Goal: Use online tool/utility: Use online tool/utility

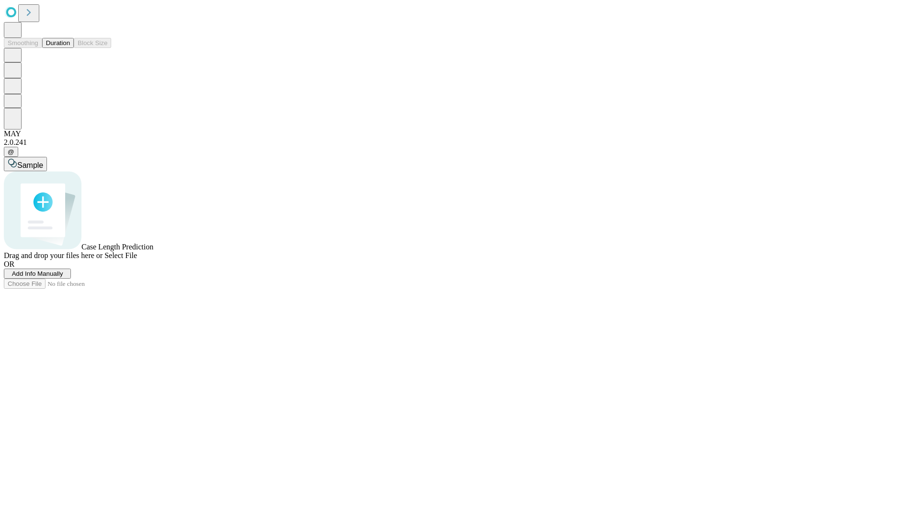
click at [70, 48] on button "Duration" at bounding box center [58, 43] width 32 height 10
click at [63, 277] on span "Add Info Manually" at bounding box center [37, 273] width 51 height 7
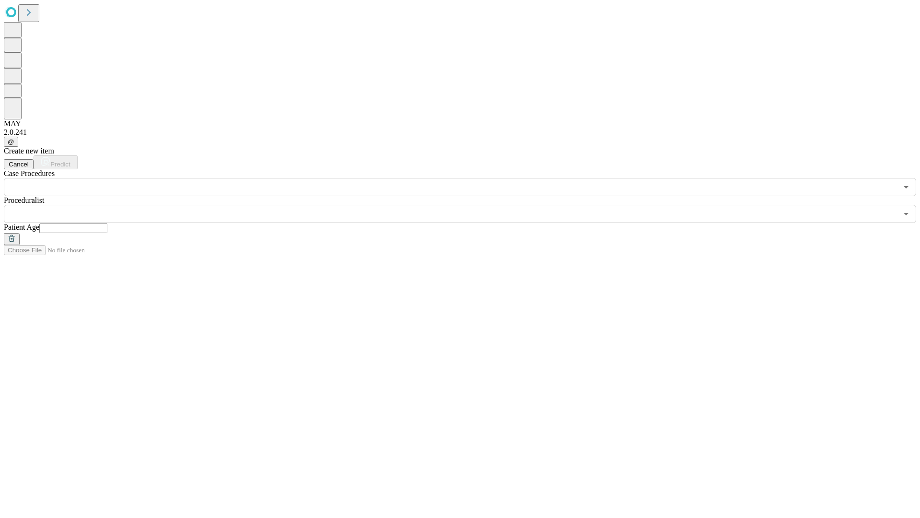
click at [107, 223] on input "text" at bounding box center [73, 228] width 68 height 10
type input "**"
click at [467, 205] on input "text" at bounding box center [451, 214] width 894 height 18
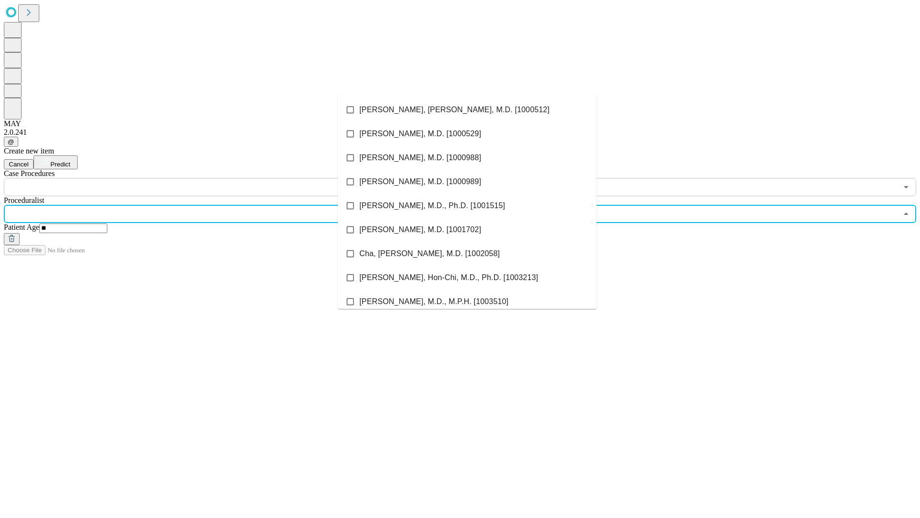
click at [467, 110] on li "[PERSON_NAME], [PERSON_NAME], M.D. [1000512]" at bounding box center [467, 110] width 259 height 24
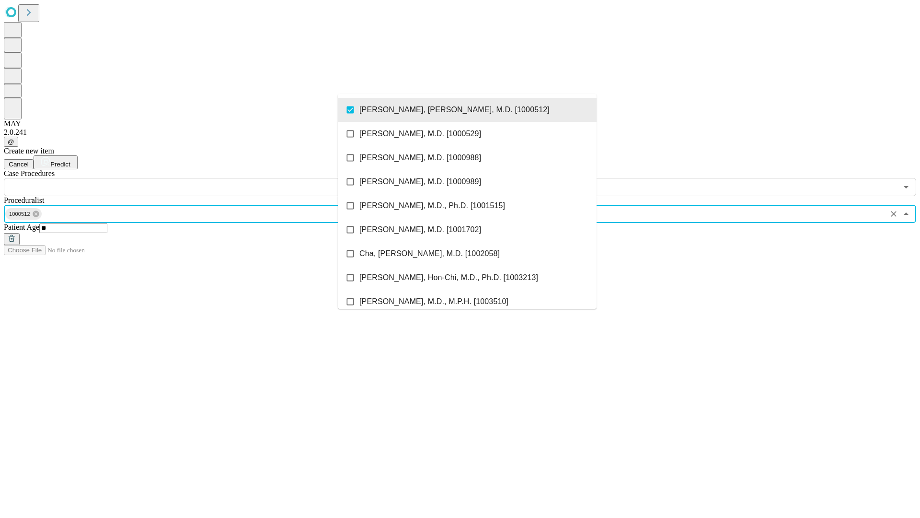
click at [201, 178] on input "text" at bounding box center [451, 187] width 894 height 18
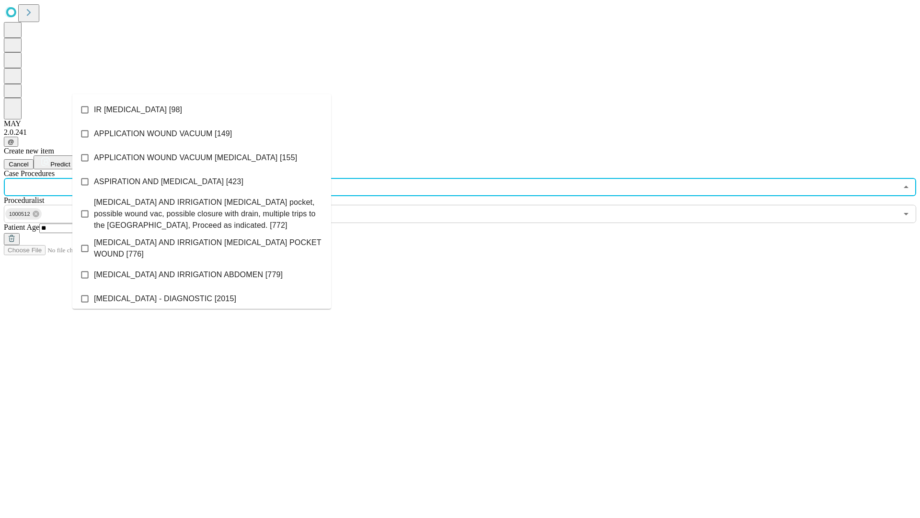
click at [202, 110] on li "IR [MEDICAL_DATA] [98]" at bounding box center [201, 110] width 259 height 24
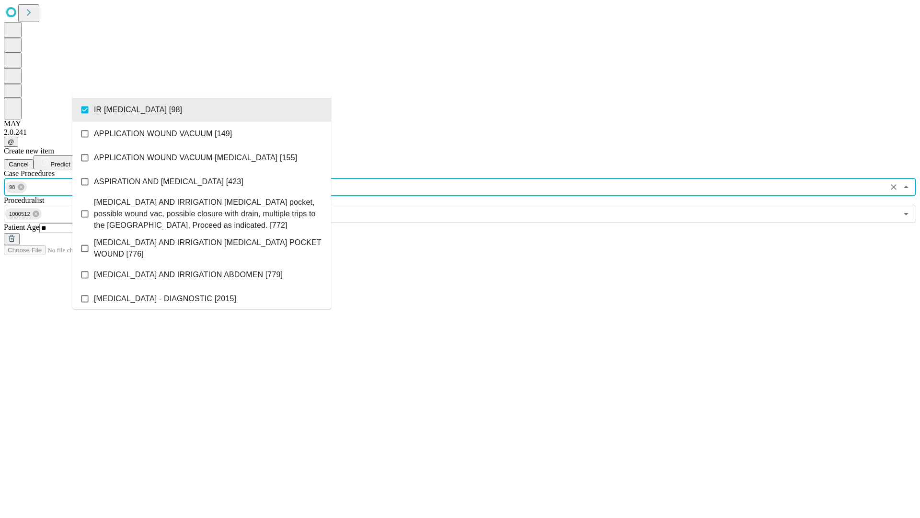
click at [70, 161] on span "Predict" at bounding box center [60, 164] width 20 height 7
